Goal: Navigation & Orientation: Find specific page/section

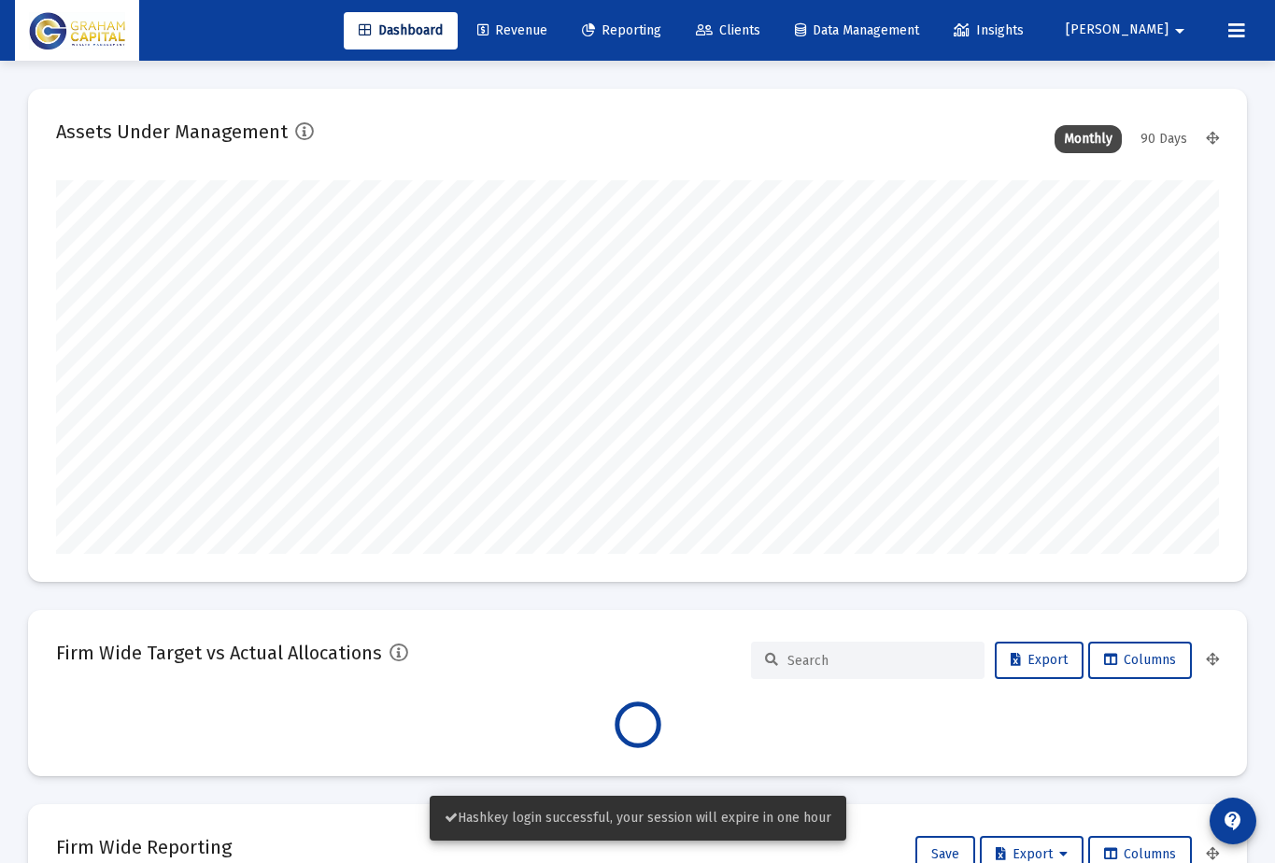
scroll to position [374, 625]
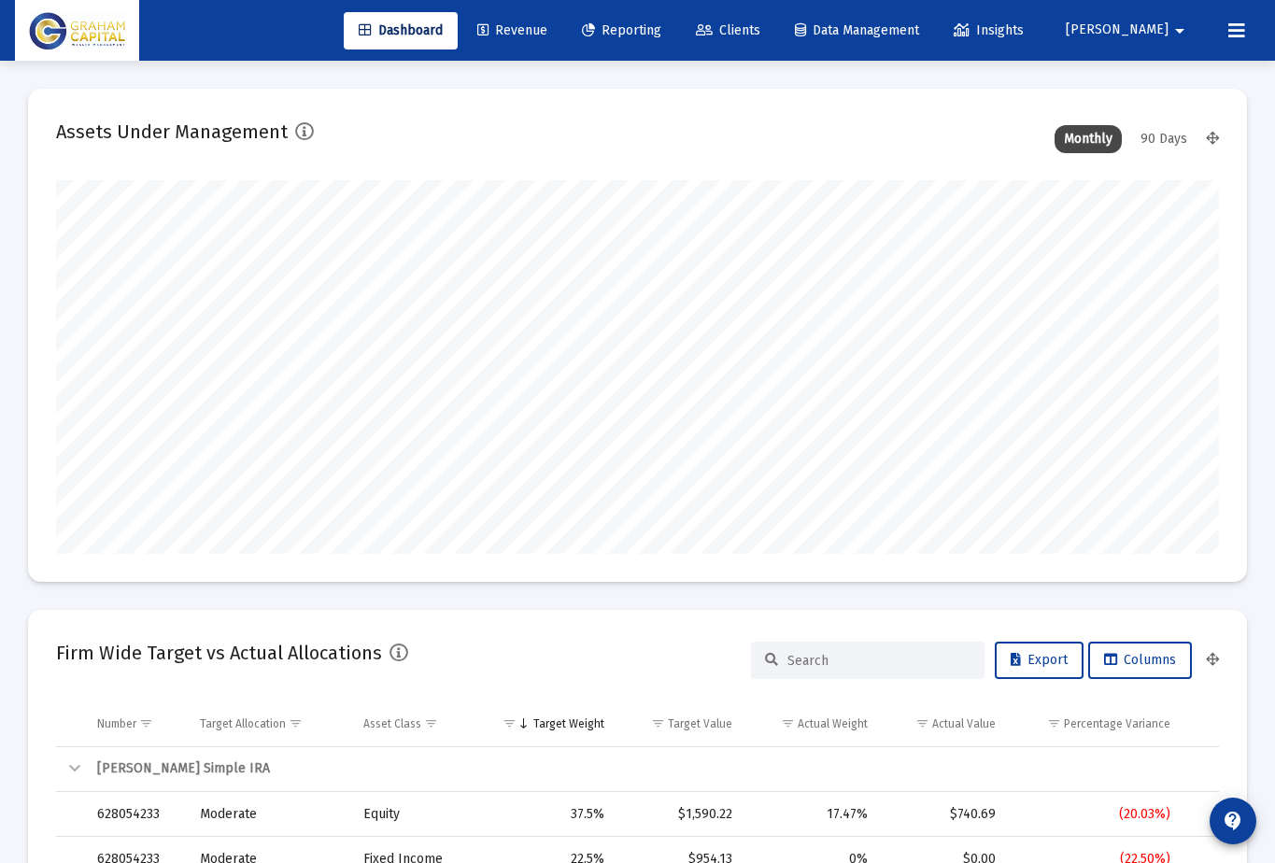
type input "[DATE]"
click at [747, 31] on div "Dashboard Revenue Reporting Clients Data Management Insights" at bounding box center [694, 30] width 700 height 37
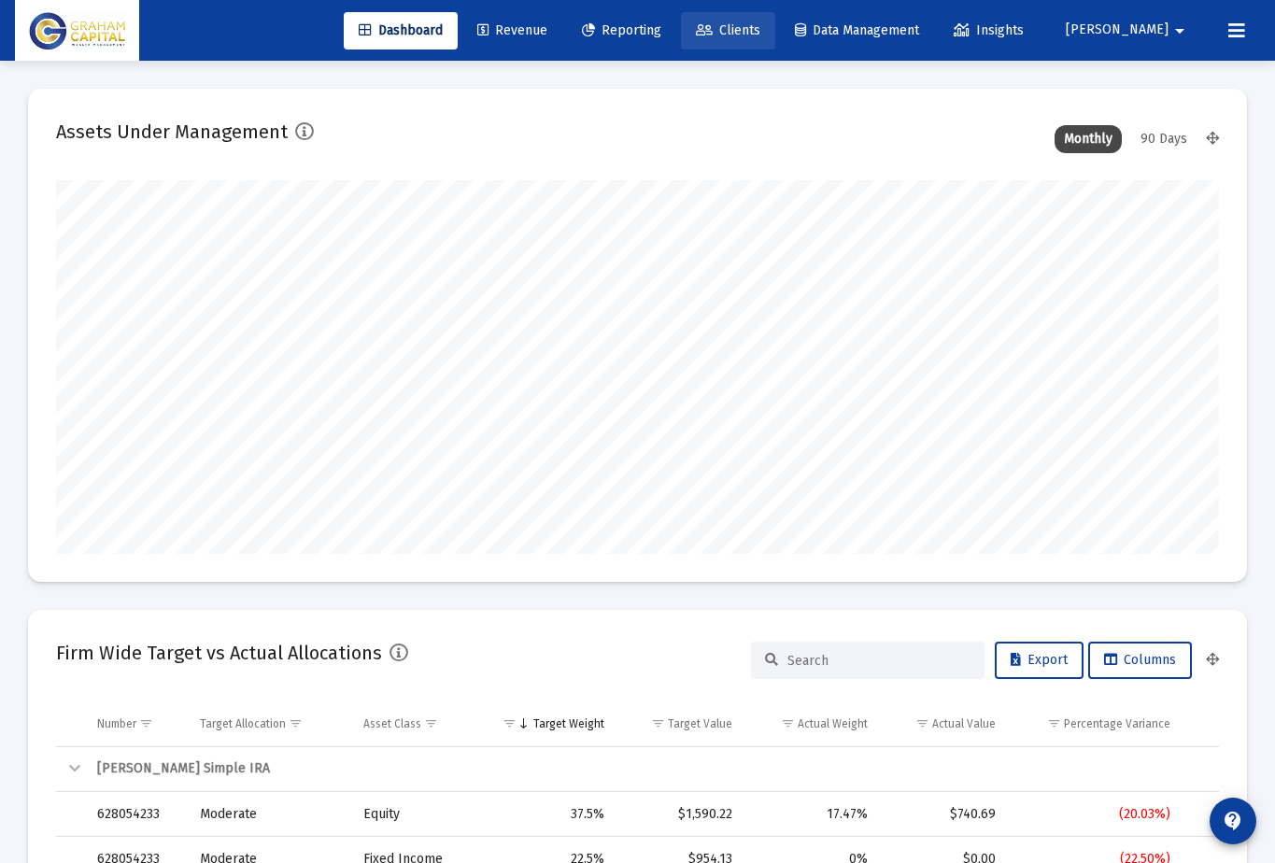
click at [761, 26] on span "Clients" at bounding box center [728, 30] width 64 height 16
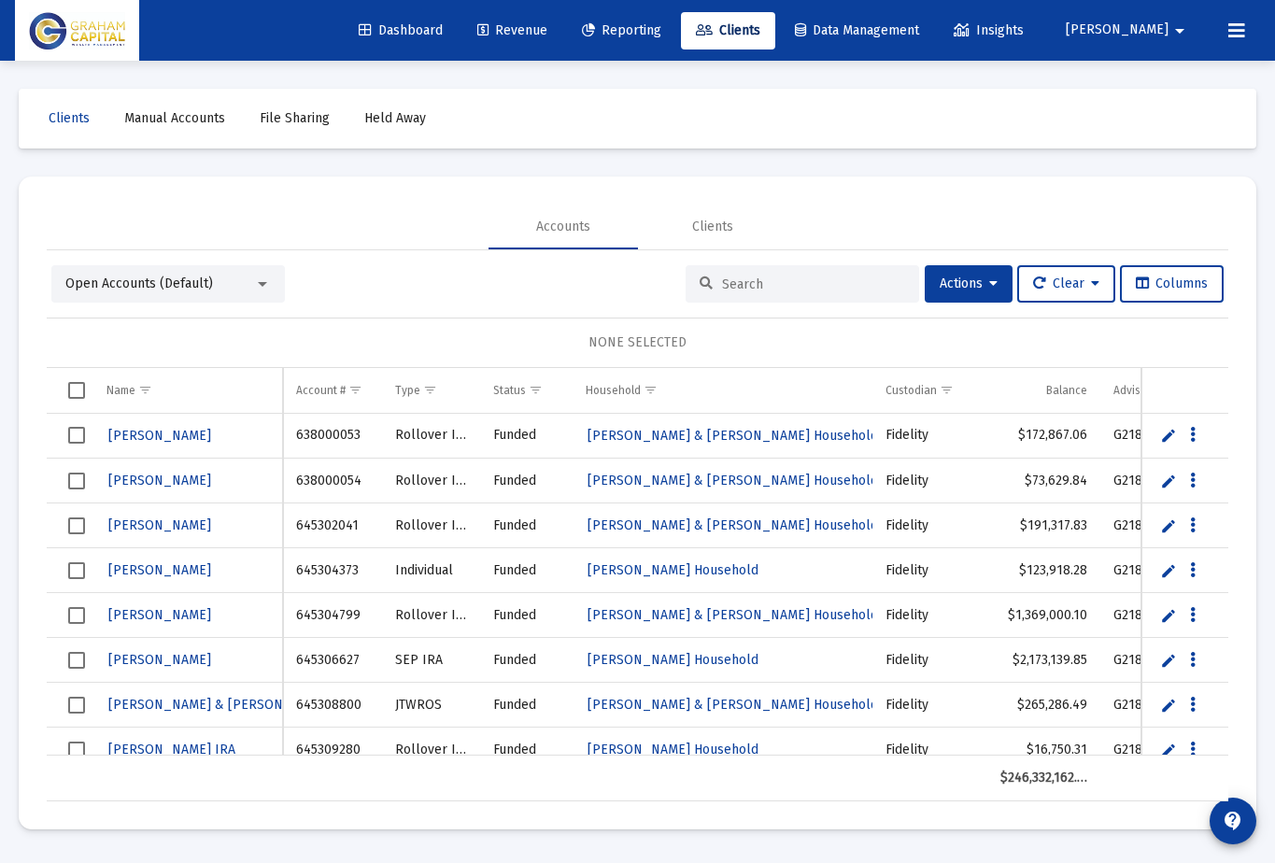
click at [74, 388] on span "Select all" at bounding box center [76, 390] width 17 height 17
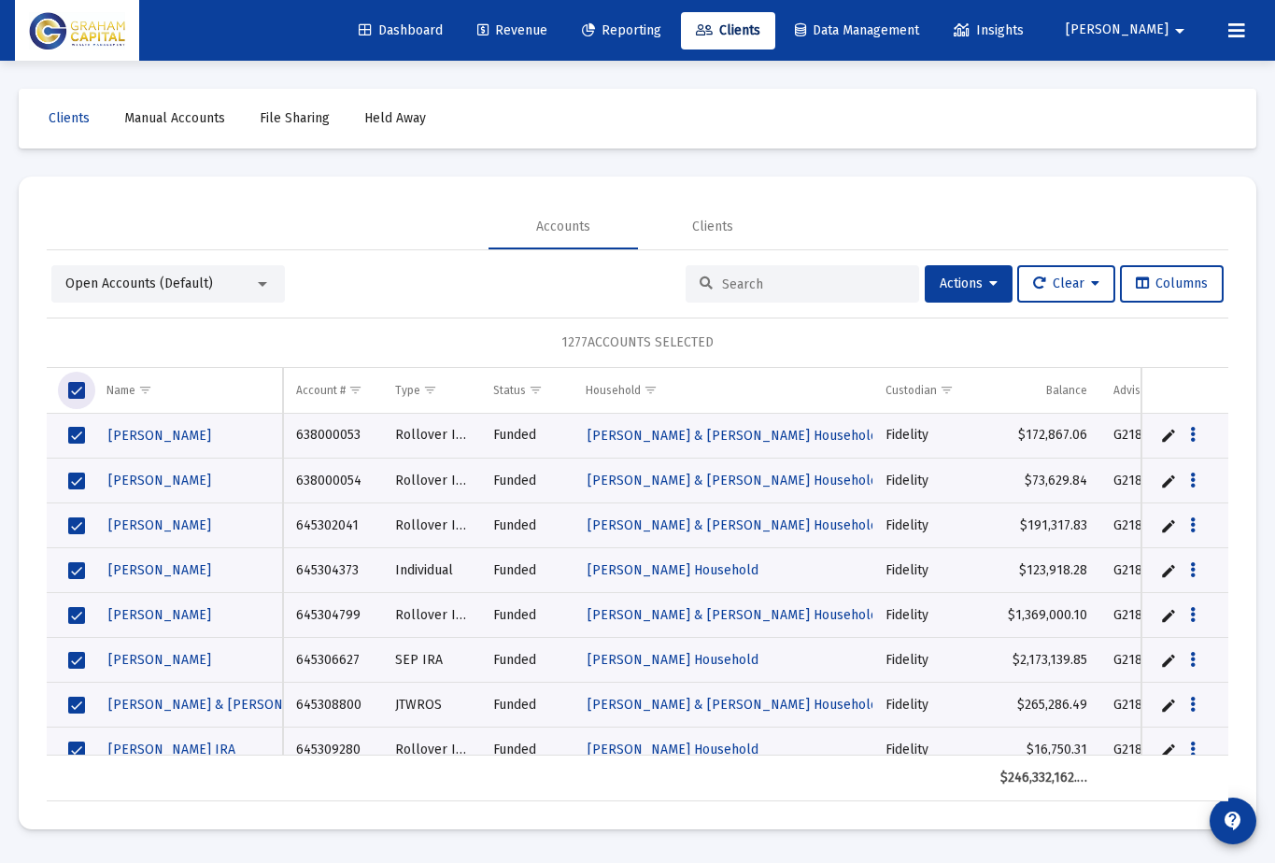
click at [74, 388] on span "Select all" at bounding box center [76, 390] width 17 height 17
